Goal: Find specific page/section: Find specific page/section

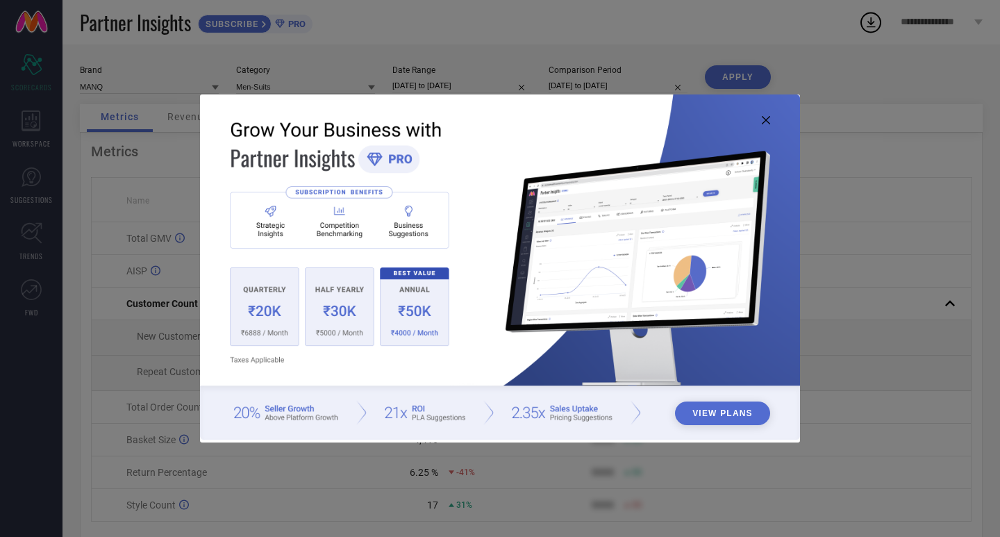
click at [766, 119] on icon at bounding box center [766, 120] width 8 height 8
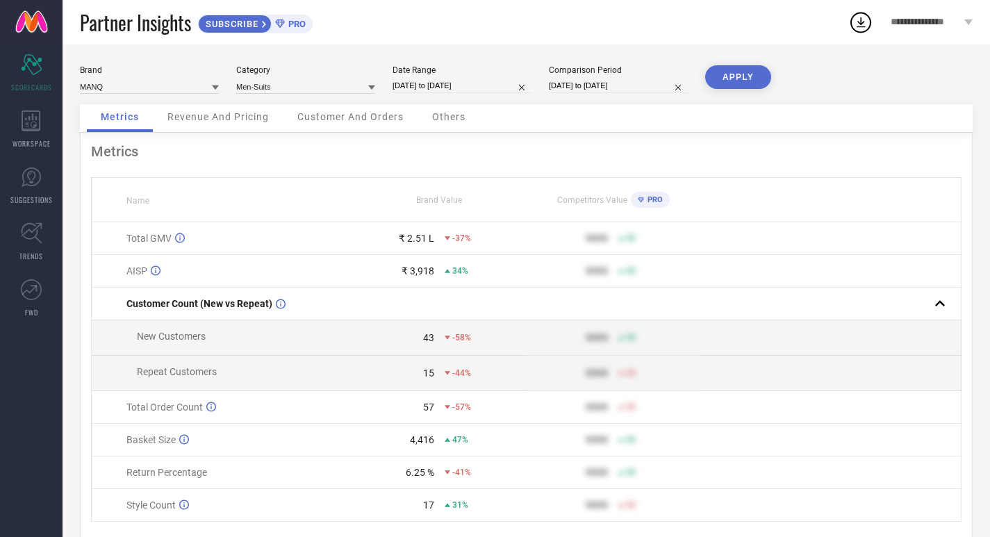
click at [404, 76] on div "Date Range [DATE] to [DATE]" at bounding box center [461, 79] width 139 height 28
click at [406, 85] on input "[DATE] to [DATE]" at bounding box center [461, 85] width 139 height 15
select select "9"
select select "2025"
select select "10"
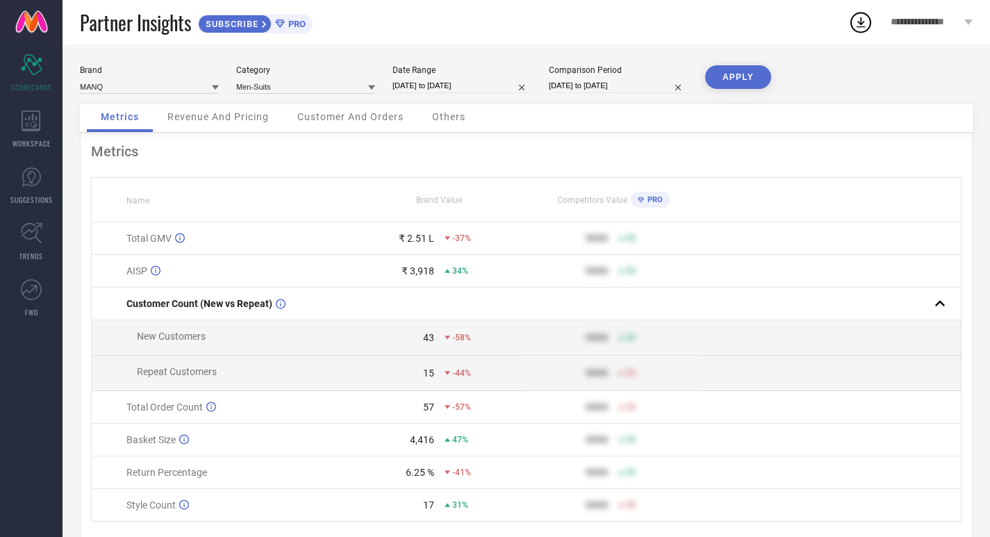
select select "2025"
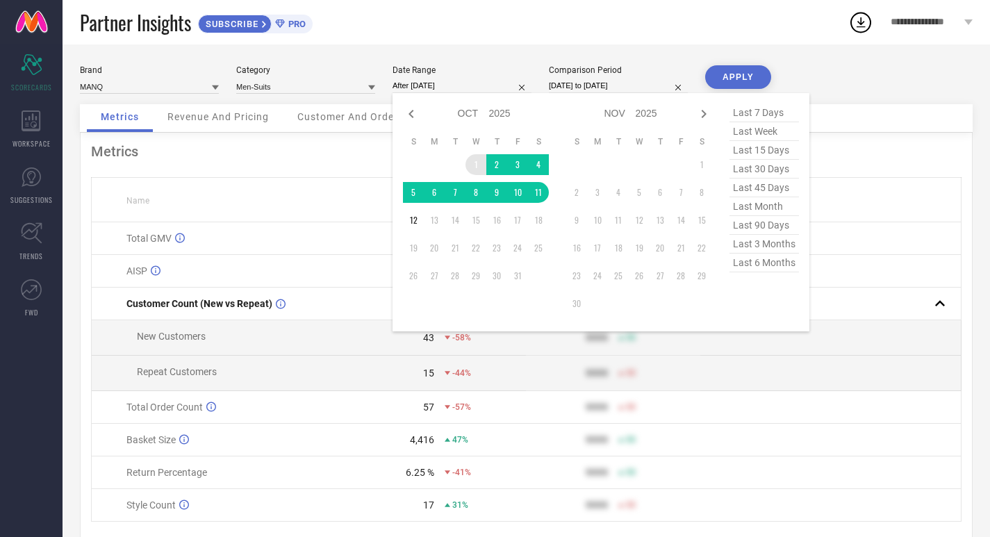
click at [471, 164] on td "1" at bounding box center [475, 164] width 21 height 21
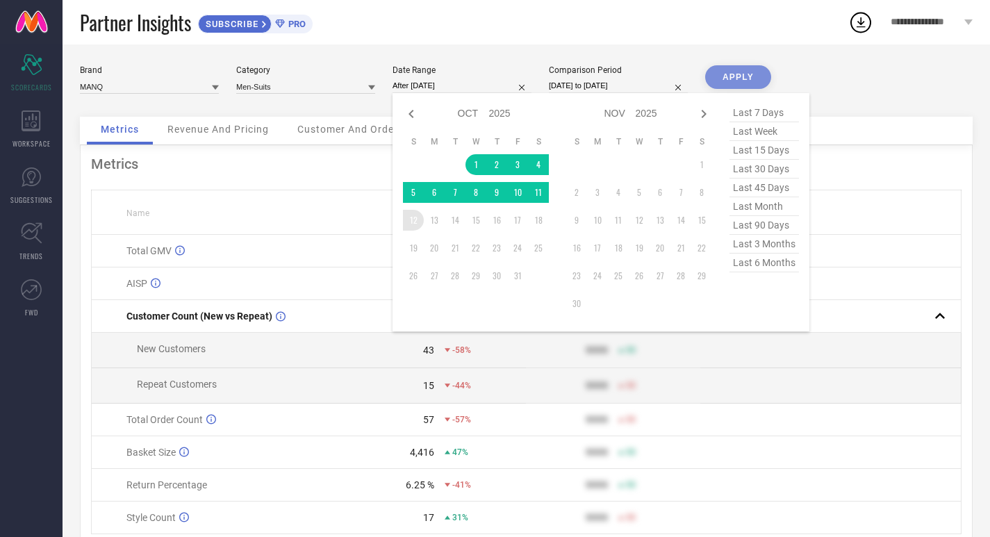
type input "[DATE] to [DATE]"
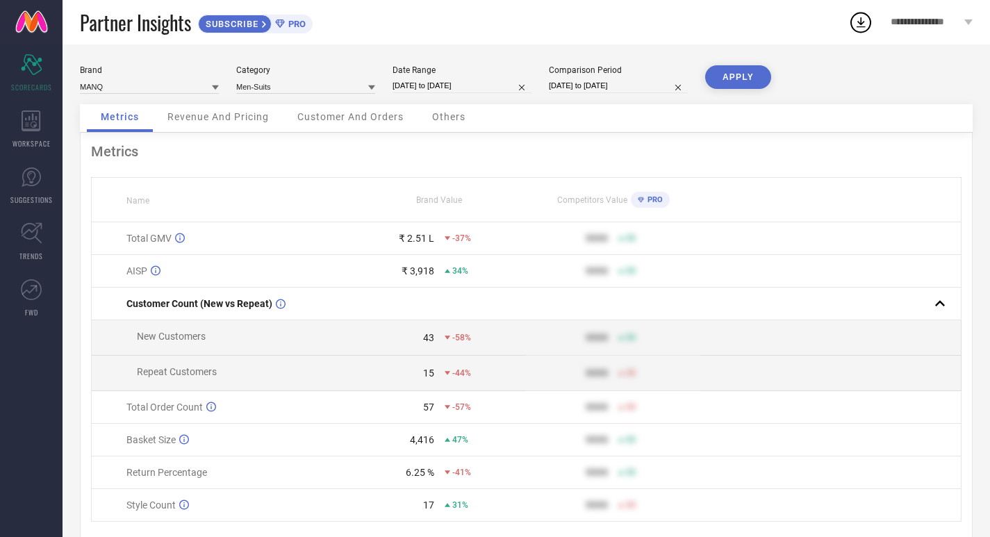
click at [588, 88] on input "[DATE] to [DATE]" at bounding box center [618, 85] width 139 height 15
select select "9"
select select "2024"
select select "10"
select select "2024"
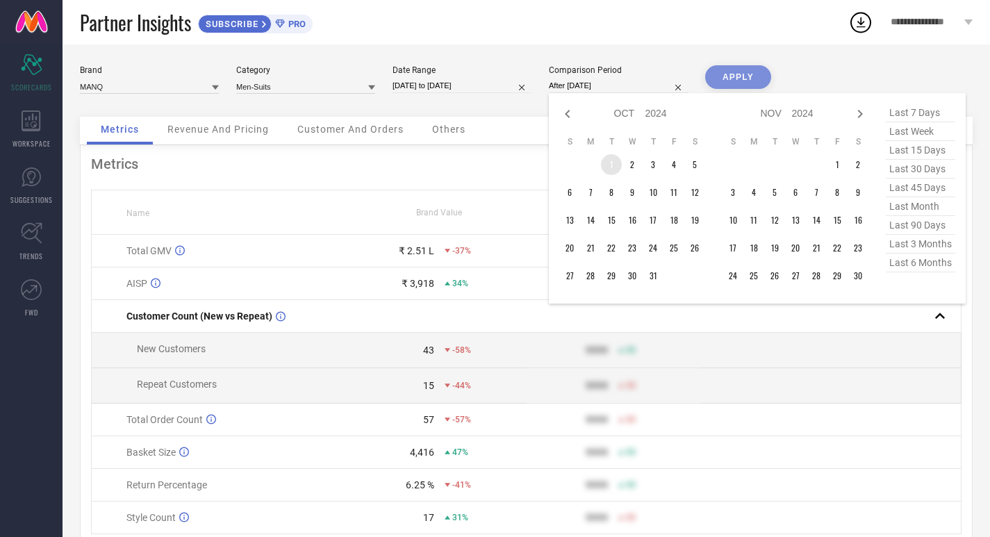
click at [609, 163] on td "1" at bounding box center [611, 164] width 21 height 21
type input "[DATE] to [DATE]"
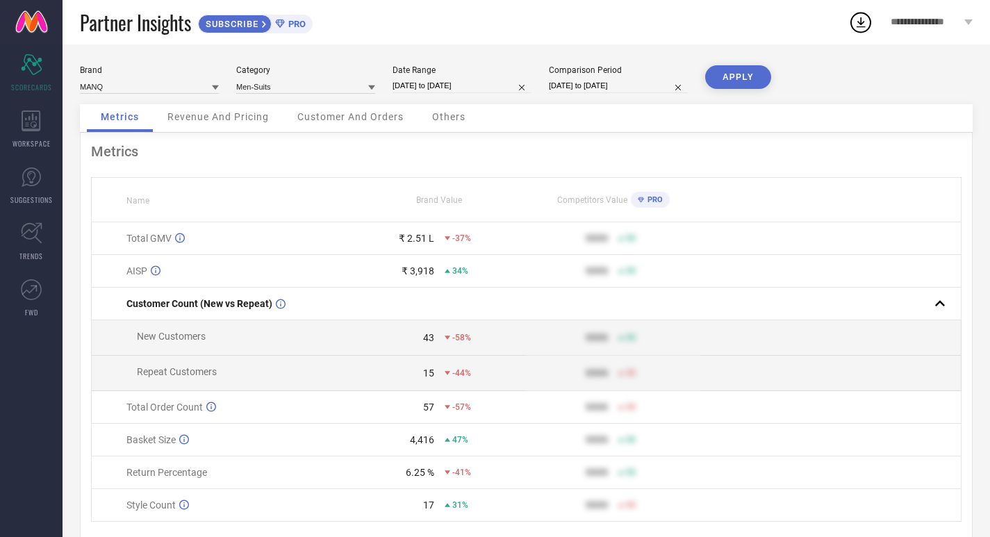
click at [752, 81] on button "APPLY" at bounding box center [738, 77] width 66 height 24
click at [245, 92] on input at bounding box center [305, 86] width 139 height 15
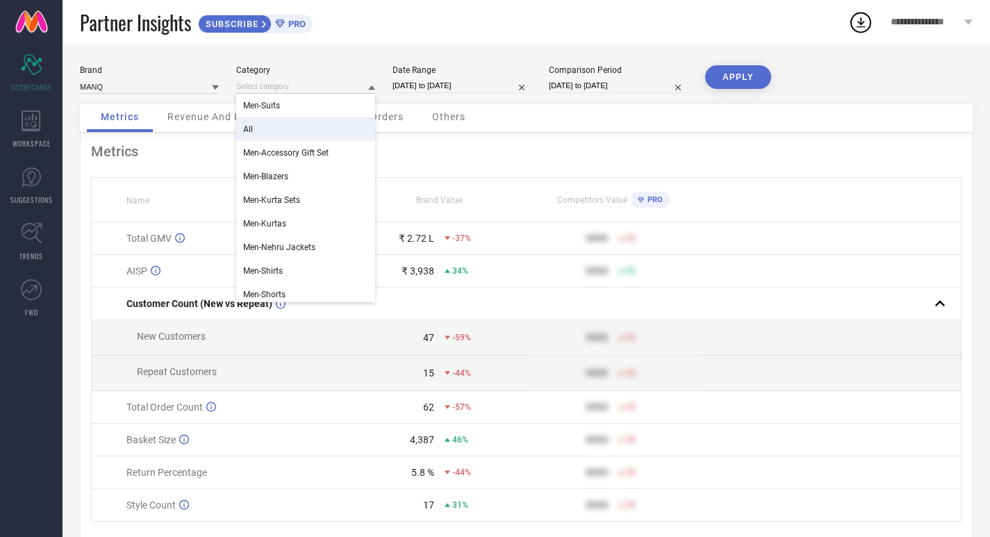
click at [272, 136] on div "All" at bounding box center [305, 129] width 139 height 24
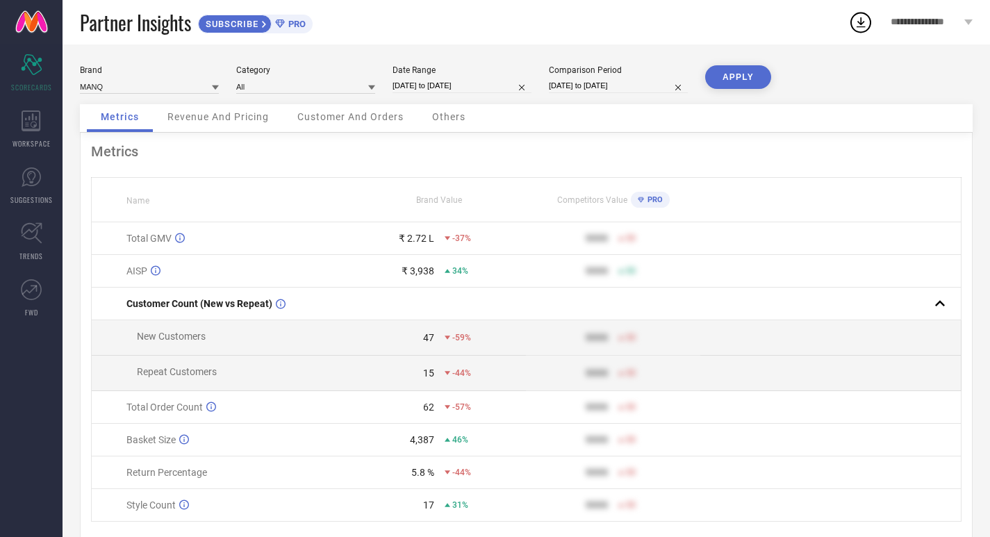
click at [720, 72] on button "APPLY" at bounding box center [738, 77] width 66 height 24
select select "9"
select select "2024"
select select "10"
select select "2024"
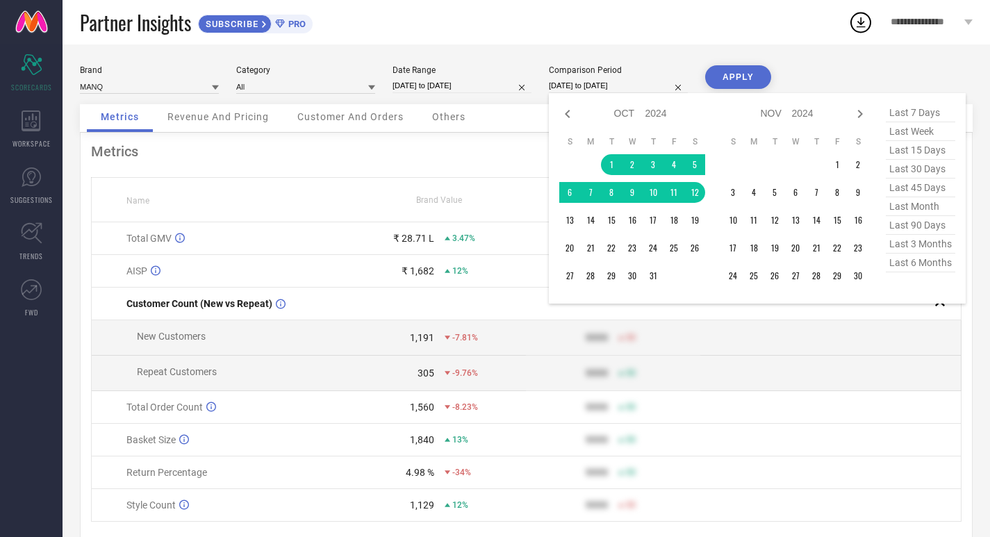
click at [570, 92] on input "[DATE] to [DATE]" at bounding box center [618, 85] width 139 height 15
click at [612, 158] on td "1" at bounding box center [611, 164] width 21 height 21
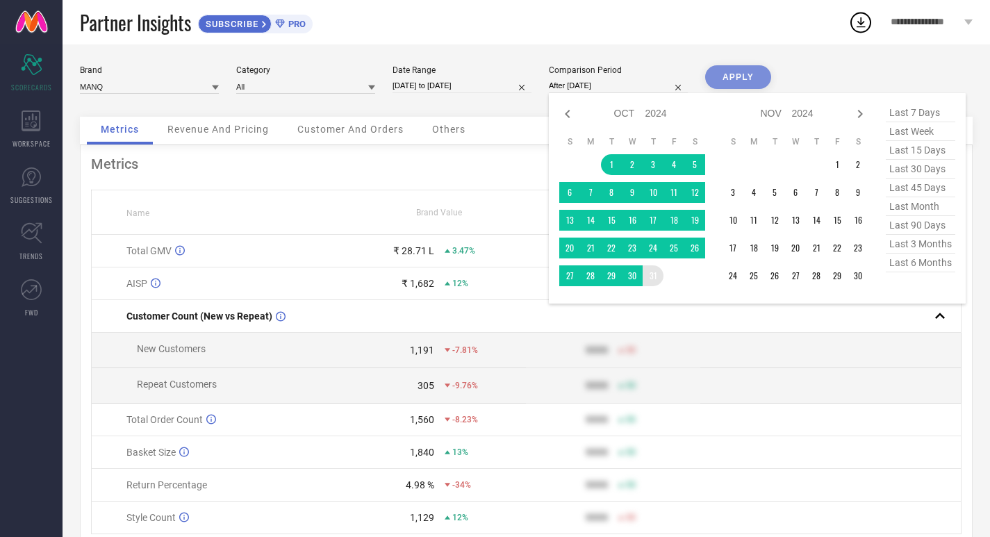
type input "[DATE] to [DATE]"
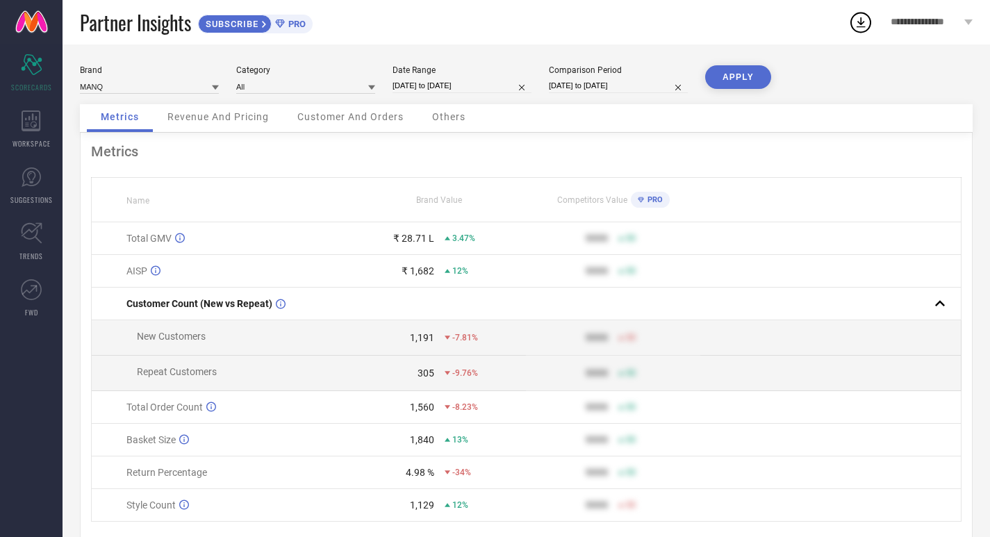
click at [759, 78] on button "APPLY" at bounding box center [738, 77] width 66 height 24
select select "9"
select select "2024"
select select "10"
select select "2024"
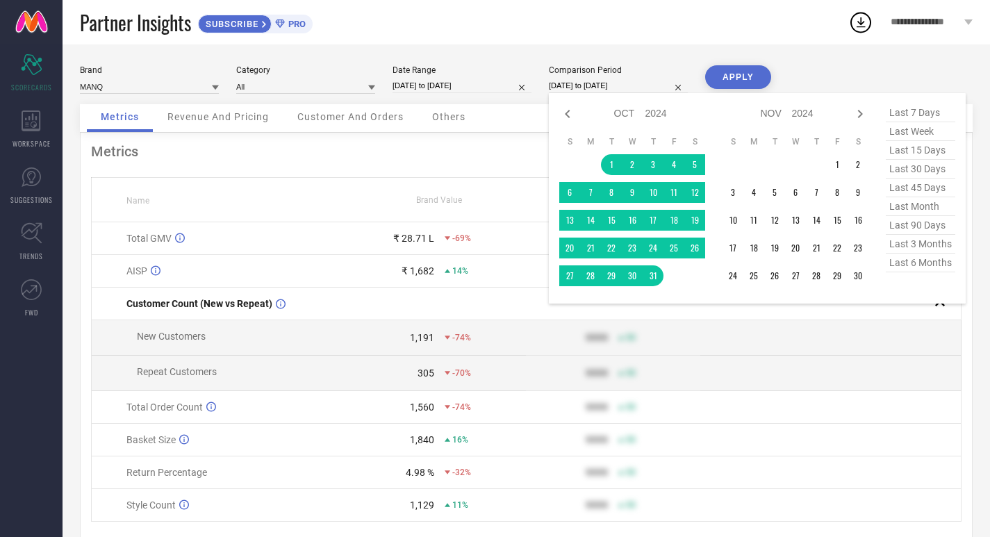
click at [632, 86] on input "[DATE] to [DATE]" at bounding box center [618, 85] width 139 height 15
click at [606, 163] on td "1" at bounding box center [611, 164] width 21 height 21
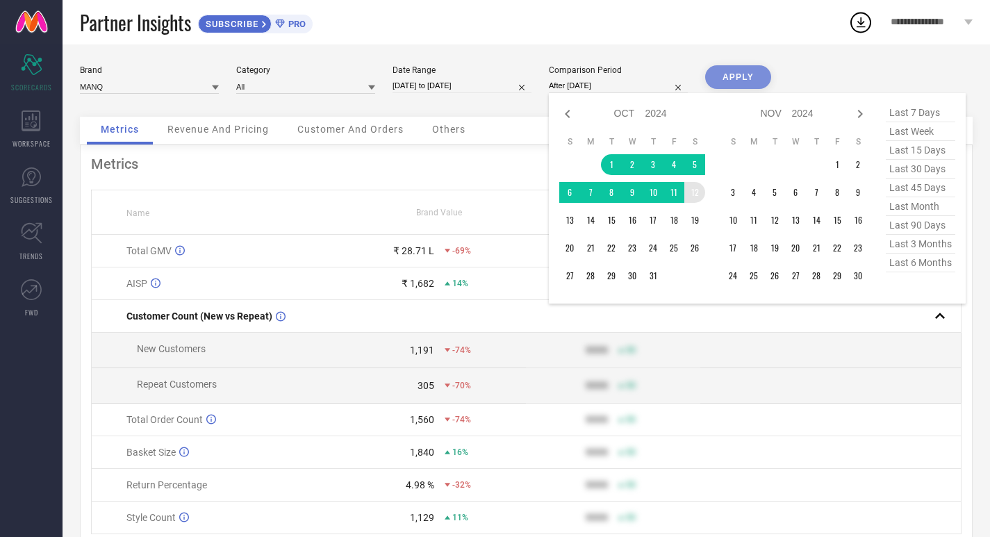
type input "[DATE] to [DATE]"
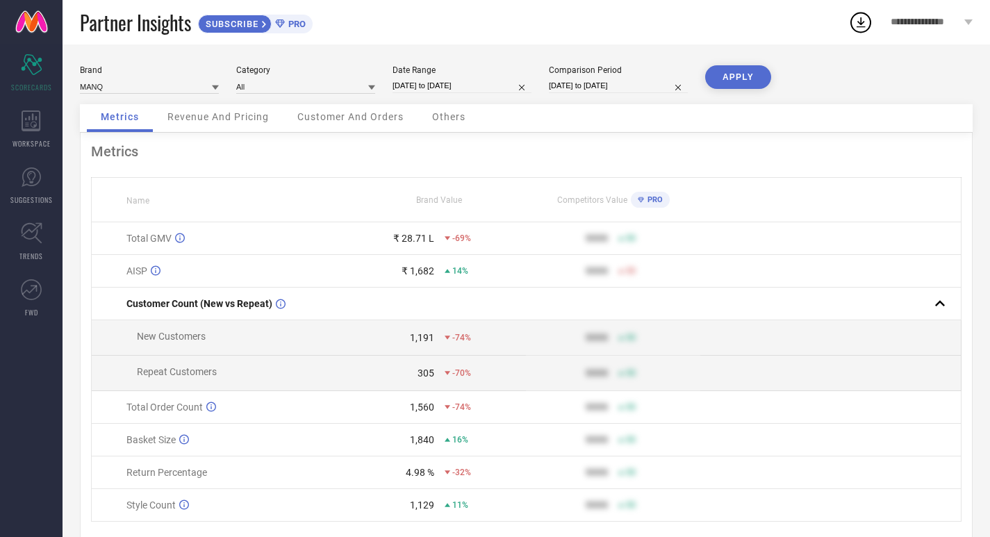
click at [740, 75] on button "APPLY" at bounding box center [738, 77] width 66 height 24
click at [289, 90] on input at bounding box center [305, 86] width 139 height 15
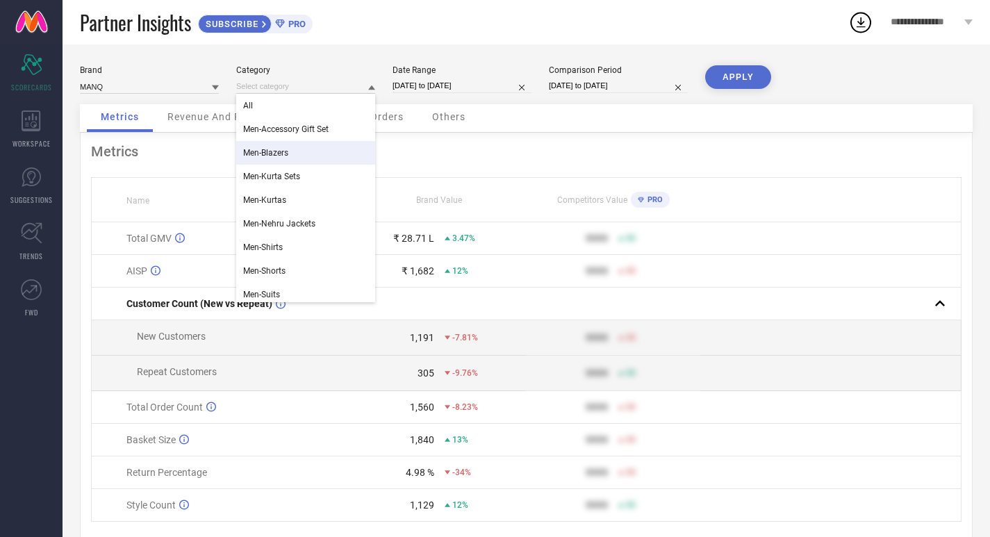
click at [286, 145] on div "Men-Blazers" at bounding box center [305, 153] width 139 height 24
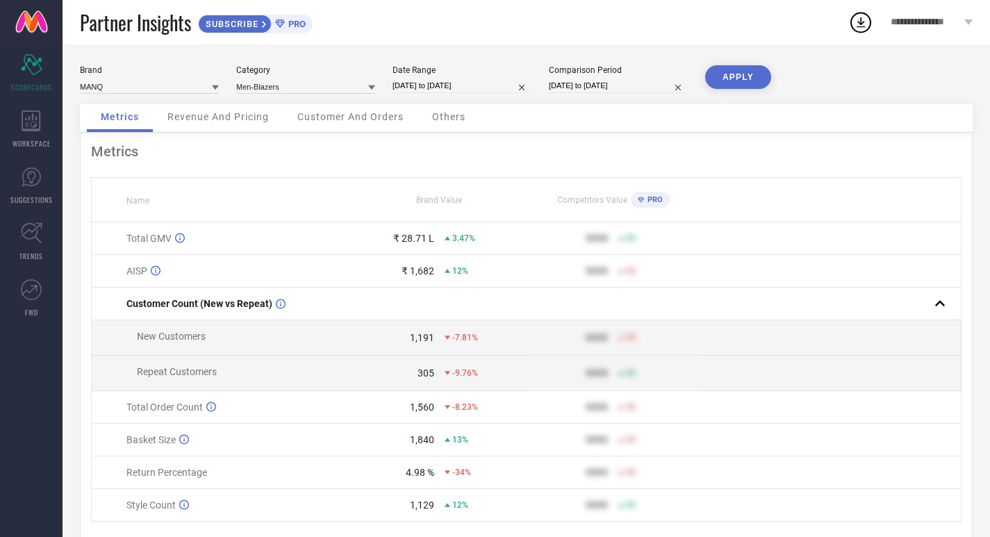
click at [742, 83] on button "APPLY" at bounding box center [738, 77] width 66 height 24
click at [307, 83] on input at bounding box center [305, 86] width 139 height 15
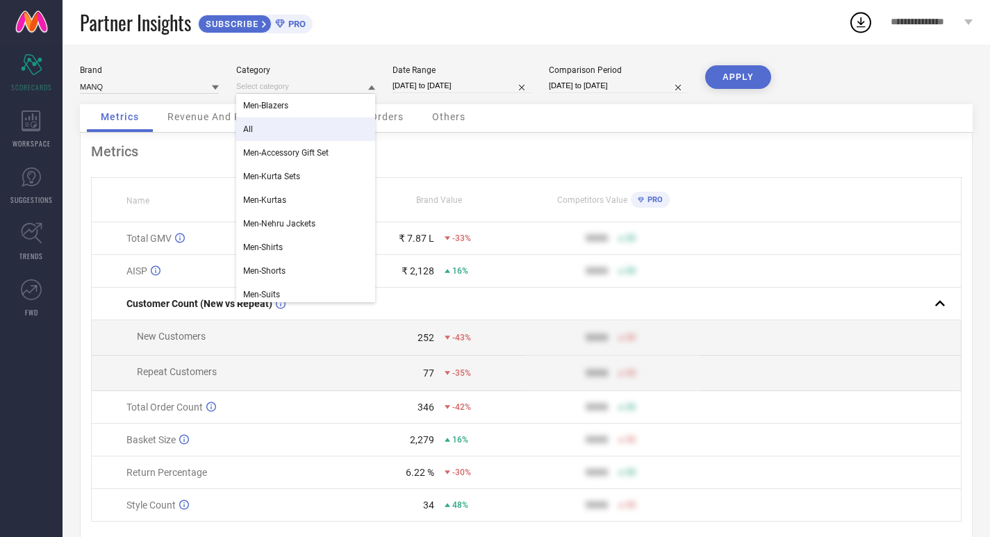
click at [290, 129] on div "All" at bounding box center [305, 129] width 139 height 24
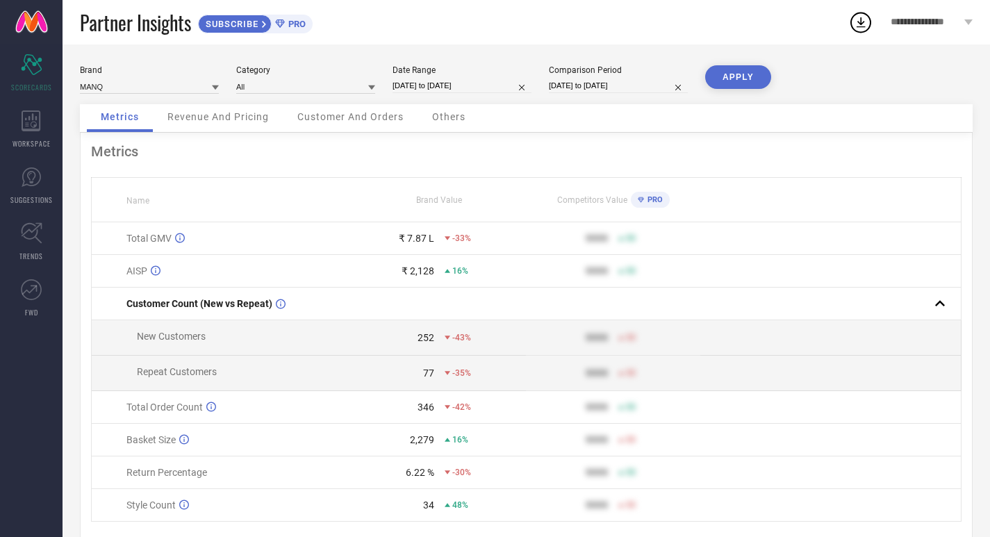
click at [752, 69] on button "APPLY" at bounding box center [738, 77] width 66 height 24
